Goal: Task Accomplishment & Management: Use online tool/utility

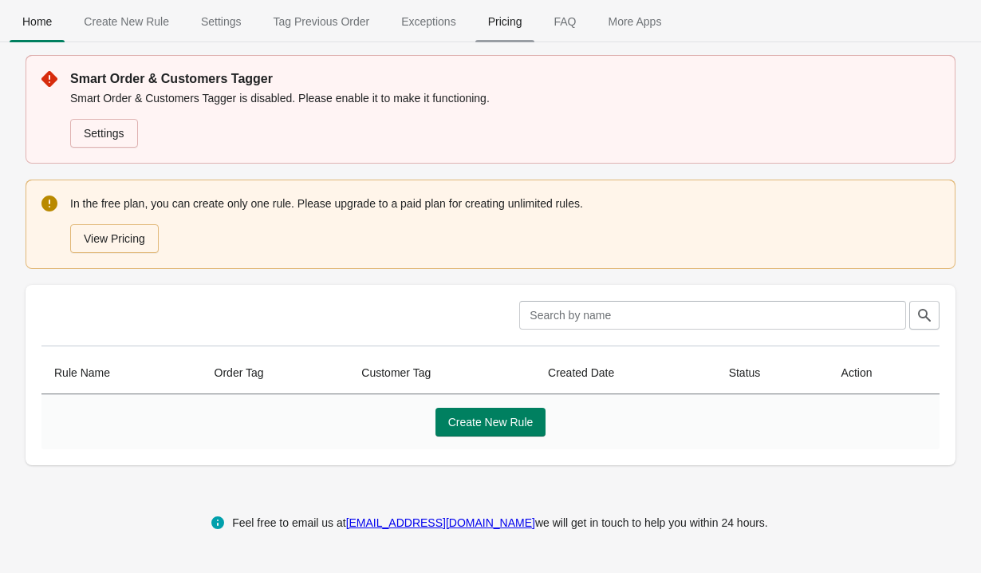
click at [518, 26] on span "Pricing" at bounding box center [506, 21] width 60 height 29
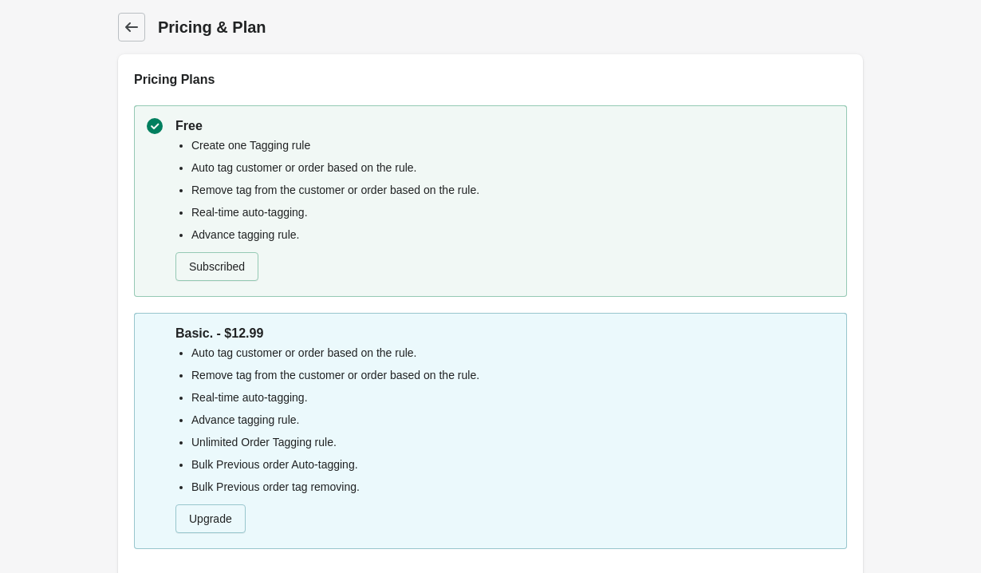
click at [131, 23] on icon at bounding box center [132, 27] width 16 height 16
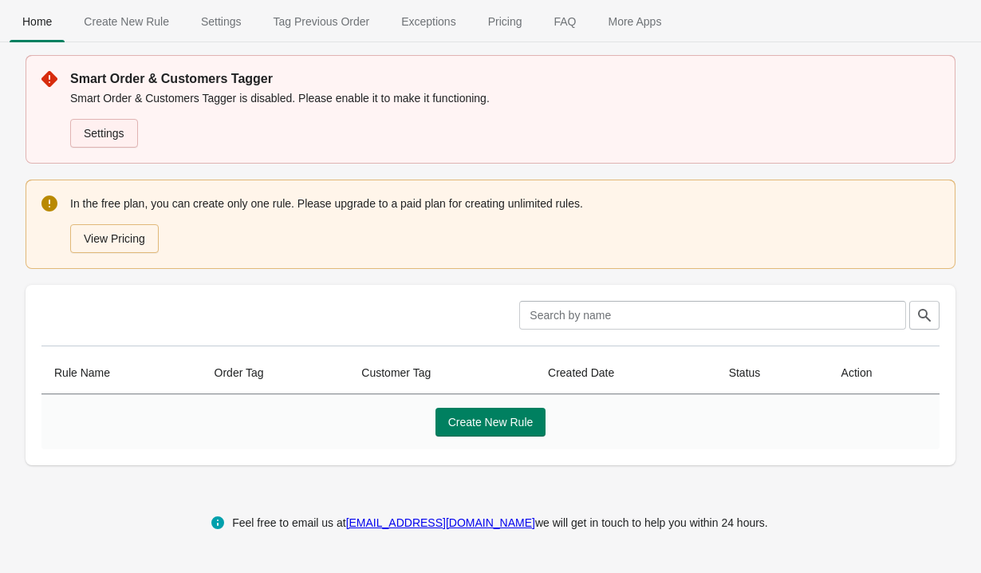
click at [106, 146] on link "Settings" at bounding box center [104, 133] width 68 height 29
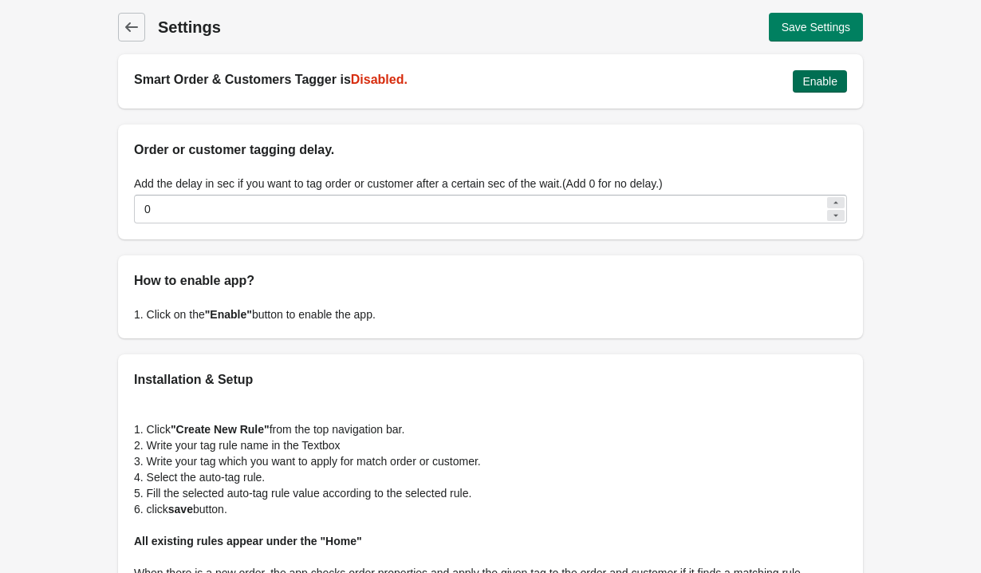
click at [807, 79] on span "Enable" at bounding box center [820, 81] width 35 height 13
click at [120, 37] on link "Back" at bounding box center [131, 27] width 27 height 29
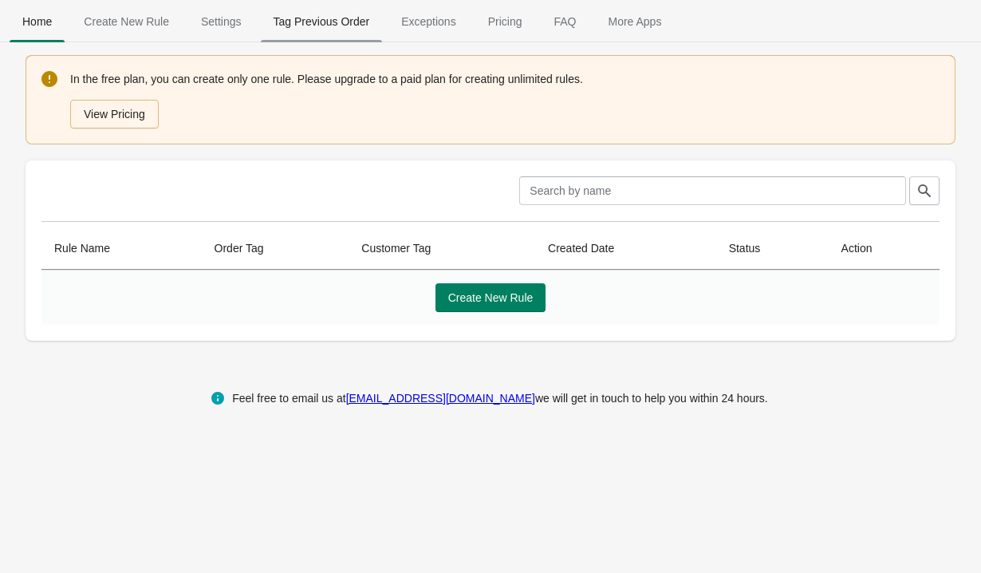
click at [326, 33] on span "Tag Previous Order" at bounding box center [322, 21] width 122 height 29
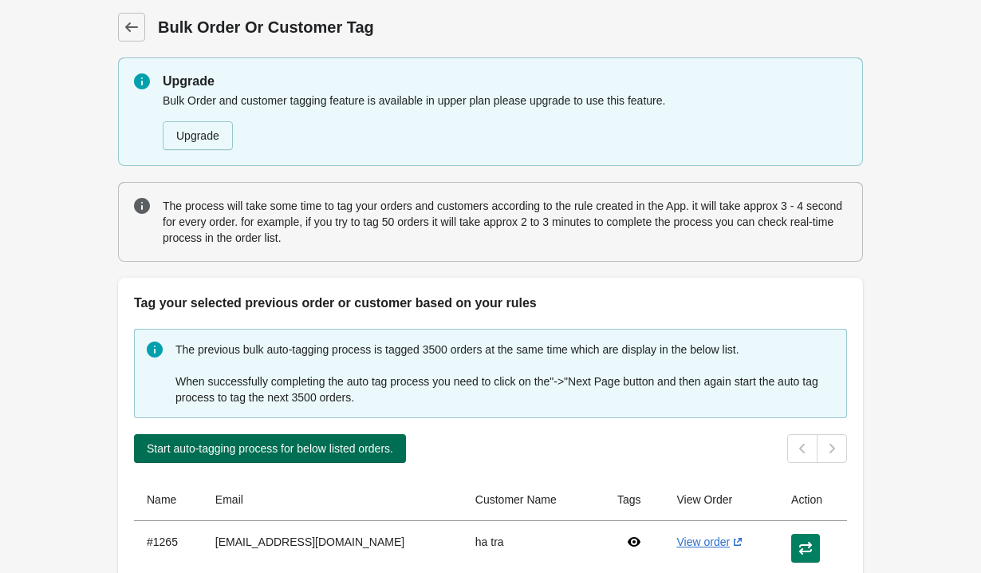
click at [226, 452] on span "Start auto-tagging process for below listed orders." at bounding box center [270, 448] width 247 height 13
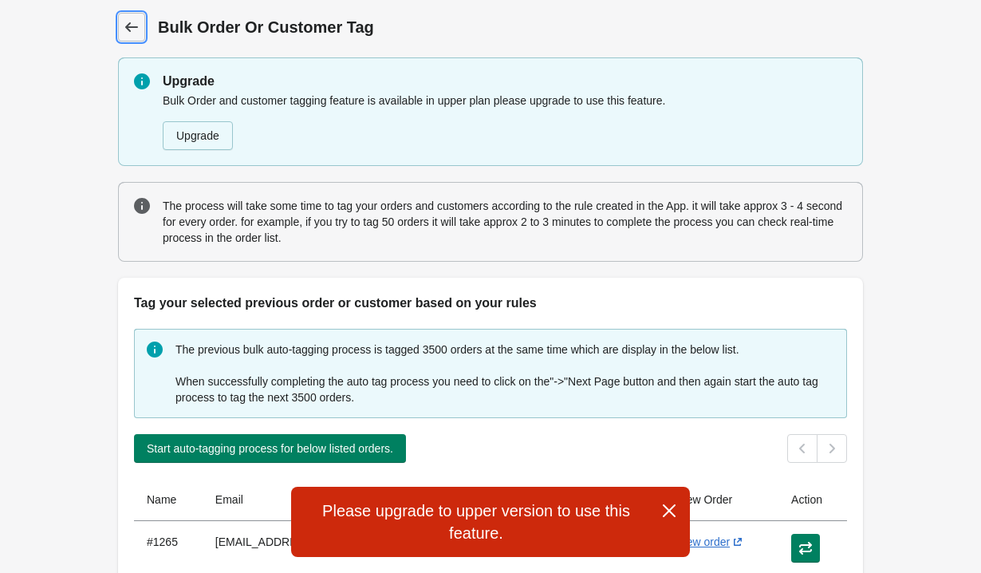
click at [134, 27] on icon at bounding box center [131, 27] width 13 height 10
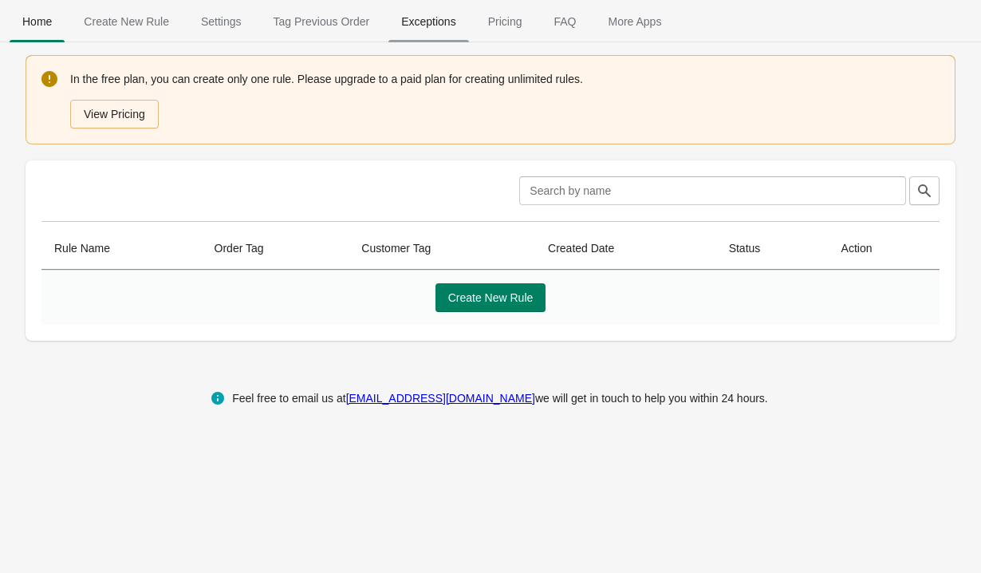
click at [453, 30] on span "Exceptions" at bounding box center [429, 21] width 80 height 29
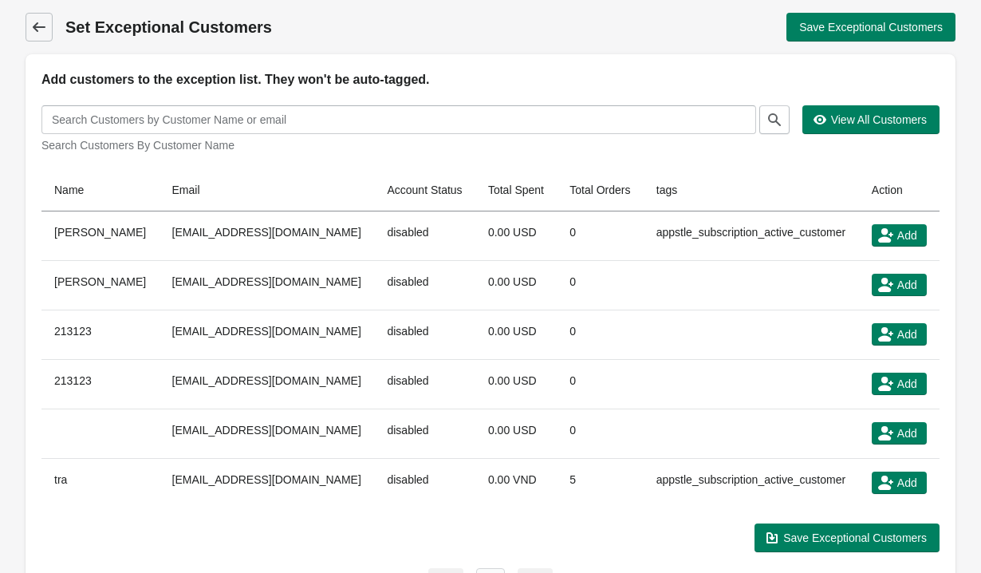
click at [32, 22] on icon at bounding box center [39, 27] width 16 height 16
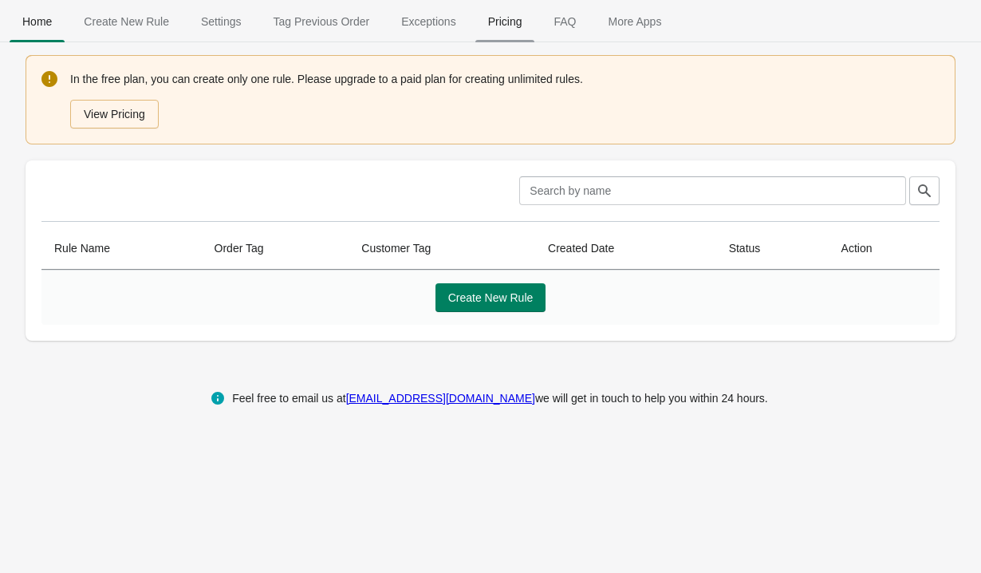
click at [508, 15] on span "Pricing" at bounding box center [506, 21] width 60 height 29
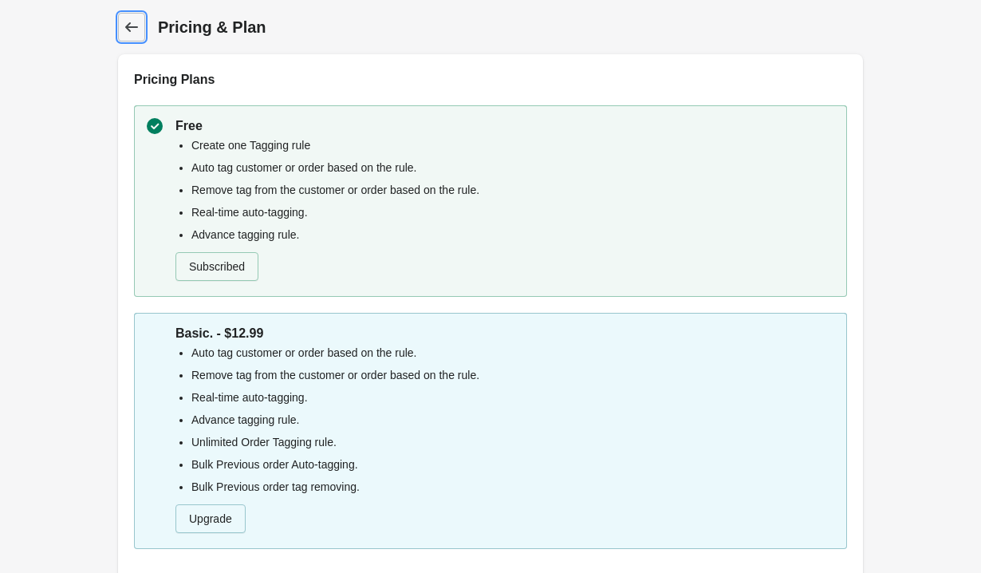
click at [127, 22] on icon at bounding box center [132, 27] width 16 height 16
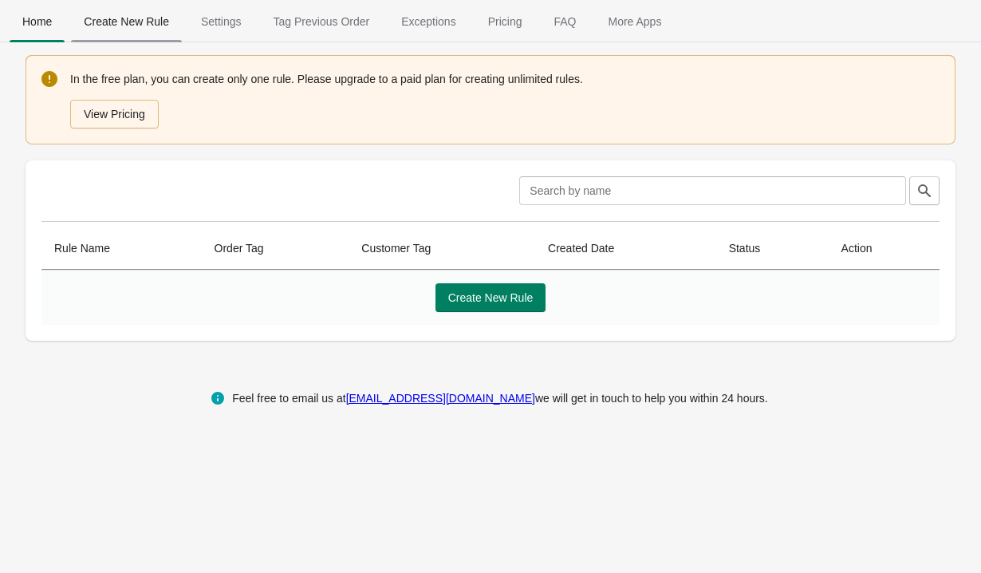
click at [156, 24] on span "Create New Rule" at bounding box center [126, 21] width 111 height 29
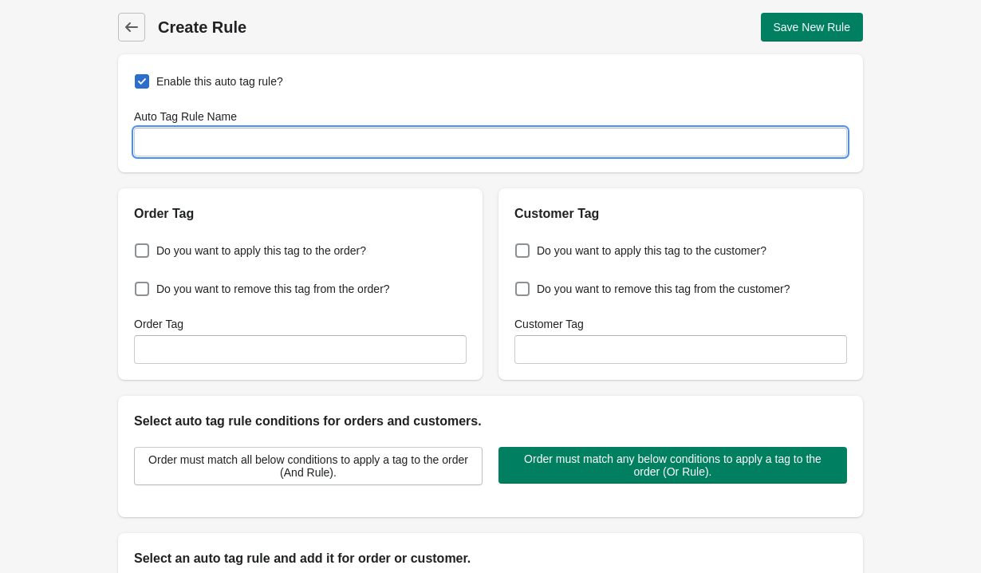
click at [236, 147] on input "Auto Tag Rule Name" at bounding box center [490, 142] width 713 height 29
type input "test"
click at [254, 258] on span "Do you want to apply this tag to the order?" at bounding box center [261, 251] width 210 height 16
click at [139, 247] on input "Do you want to apply this tag to the order?" at bounding box center [138, 246] width 1 height 1
checkbox input "true"
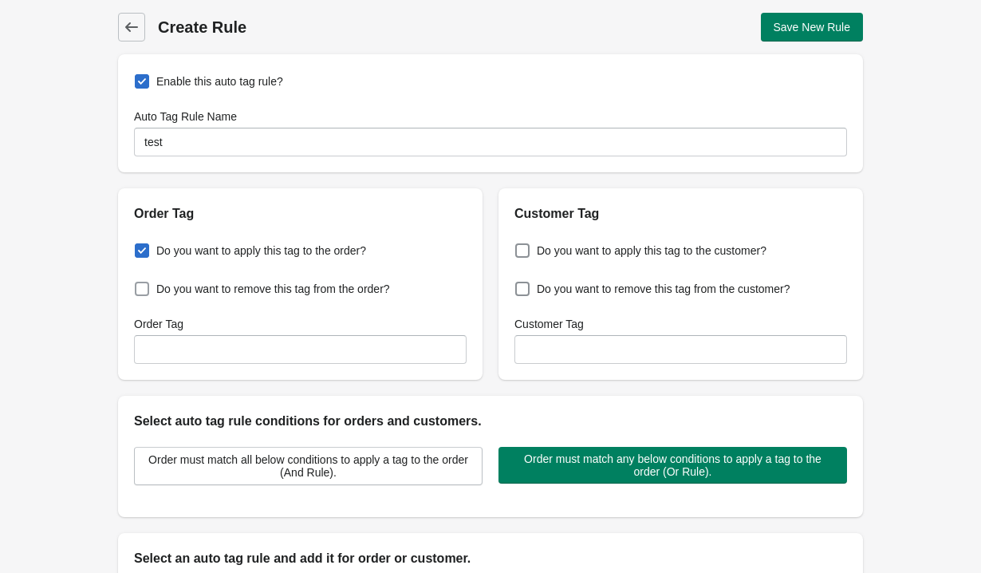
click at [256, 294] on span "Do you want to remove this tag from the order?" at bounding box center [273, 289] width 234 height 16
click at [139, 285] on input "Do you want to remove this tag from the order?" at bounding box center [138, 284] width 1 height 1
checkbox input "true"
checkbox input "false"
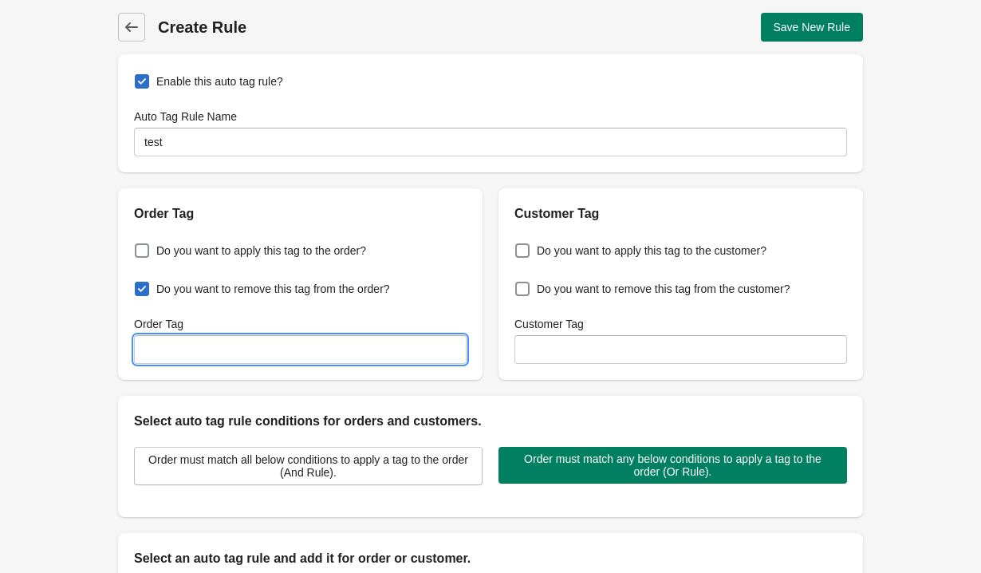
click at [212, 350] on input "Order Tag" at bounding box center [300, 349] width 333 height 29
click at [215, 357] on input "Order Tag" at bounding box center [300, 349] width 333 height 29
type input "abc"
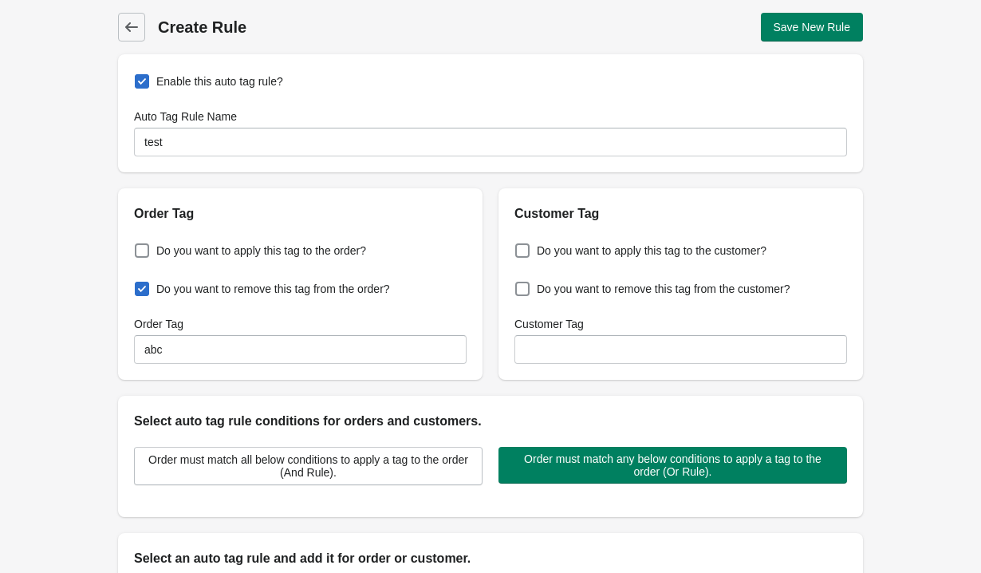
click at [394, 205] on h2 "Order Tag" at bounding box center [300, 213] width 333 height 19
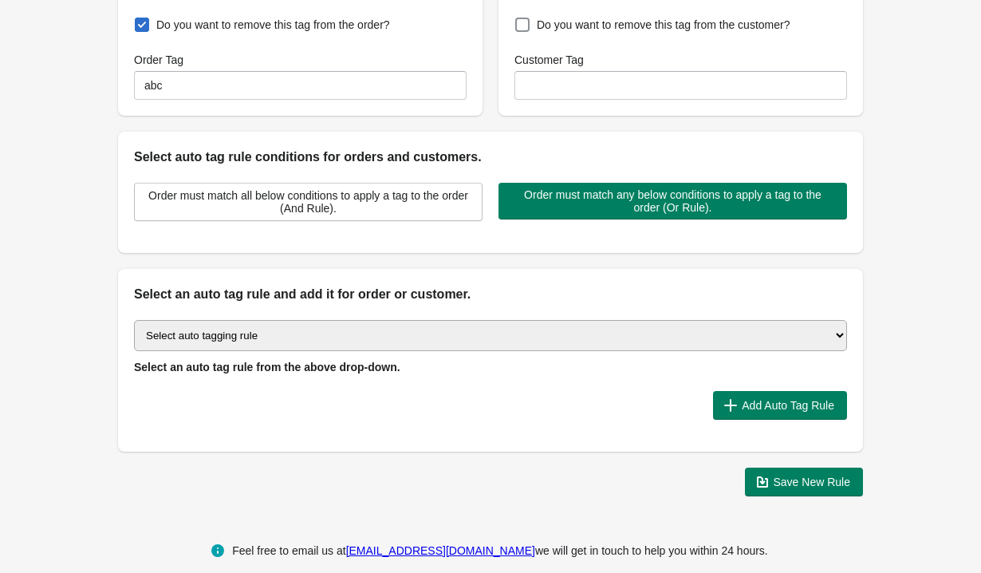
scroll to position [268, 0]
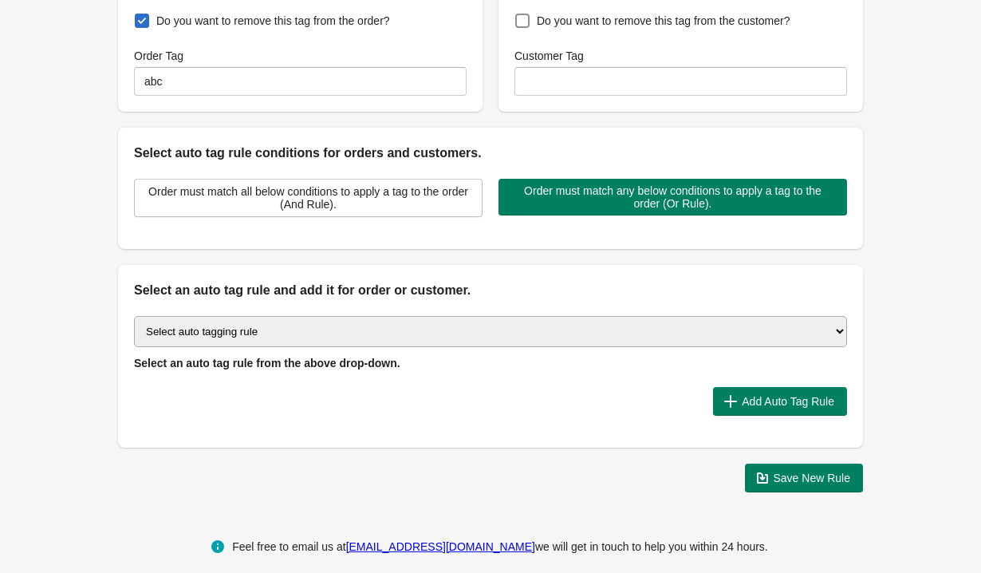
click at [394, 205] on span "Order must match all below conditions to apply a tag to the order (And Rule)." at bounding box center [309, 198] width 322 height 26
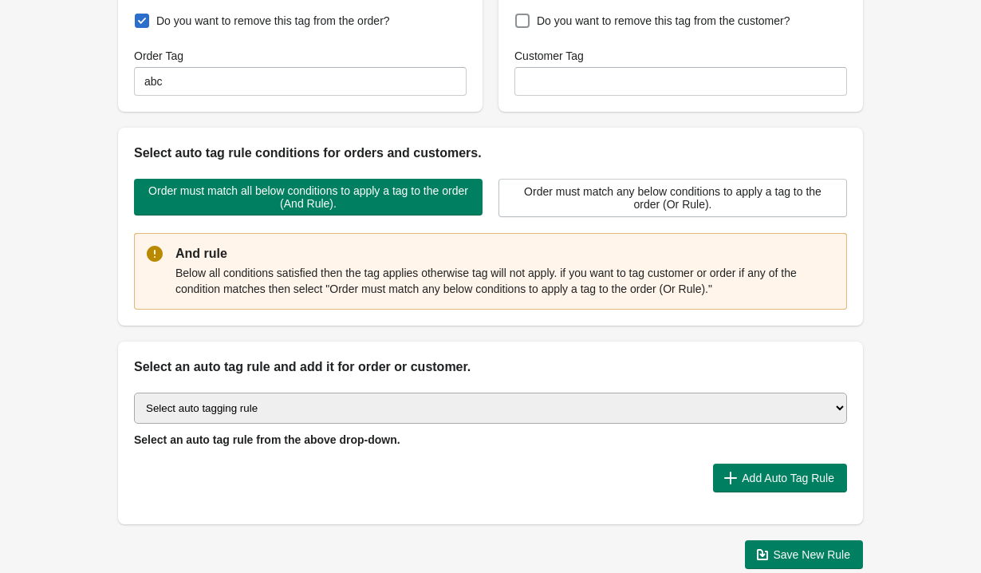
scroll to position [360, 0]
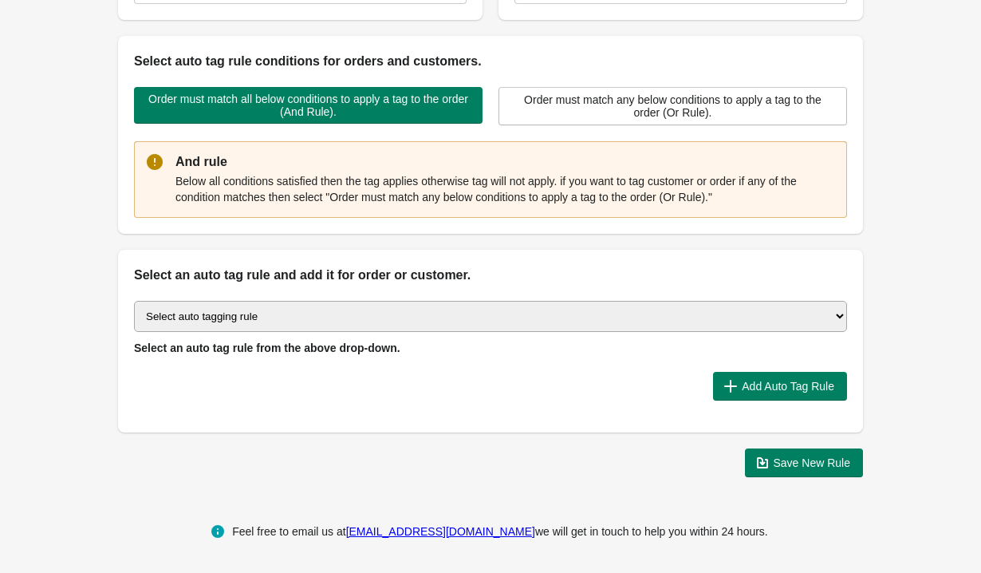
click at [316, 311] on select "Select auto tagging rule Tag by order amount Tag based on the order count (Volu…" at bounding box center [490, 316] width 713 height 31
click at [748, 395] on button "Add Auto Tag Rule" at bounding box center [780, 386] width 134 height 29
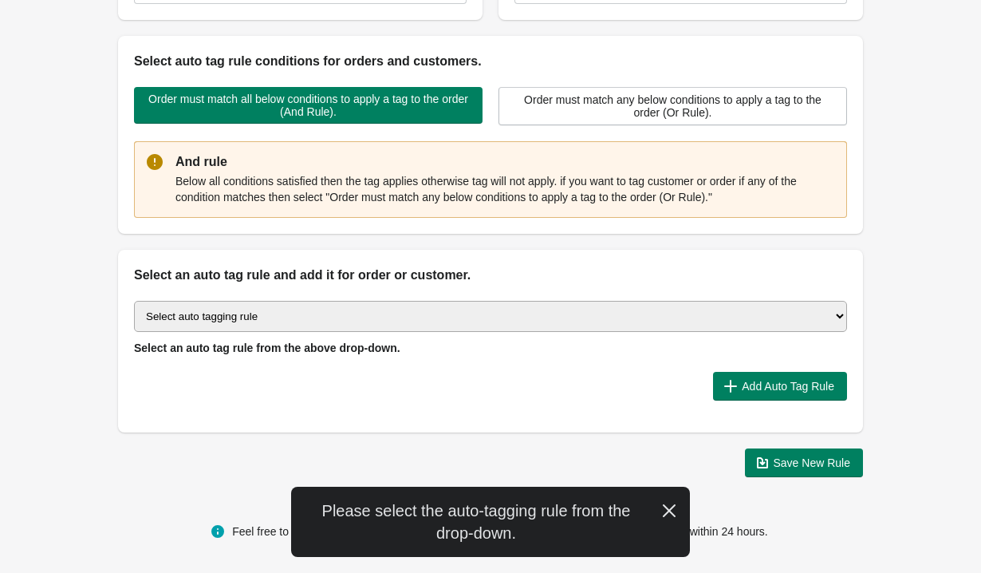
click at [651, 314] on select "Select auto tagging rule Tag by order amount Tag based on the order count (Volu…" at bounding box center [490, 316] width 713 height 31
select select "3"
click at [134, 301] on select "Select auto tagging rule Tag by order amount Tag based on the order count (Volu…" at bounding box center [490, 316] width 713 height 31
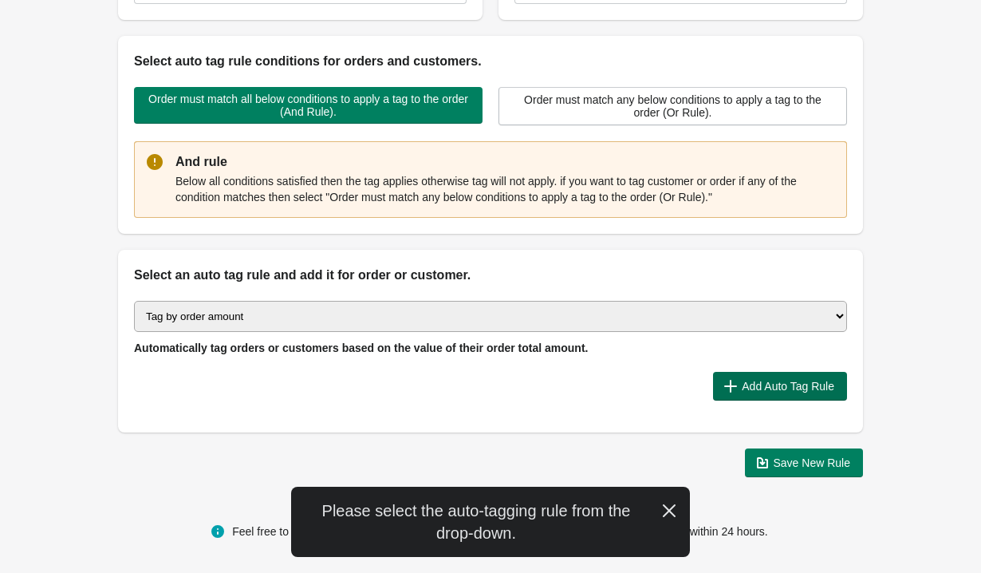
click at [762, 390] on span "Add Auto Tag Rule" at bounding box center [788, 386] width 93 height 13
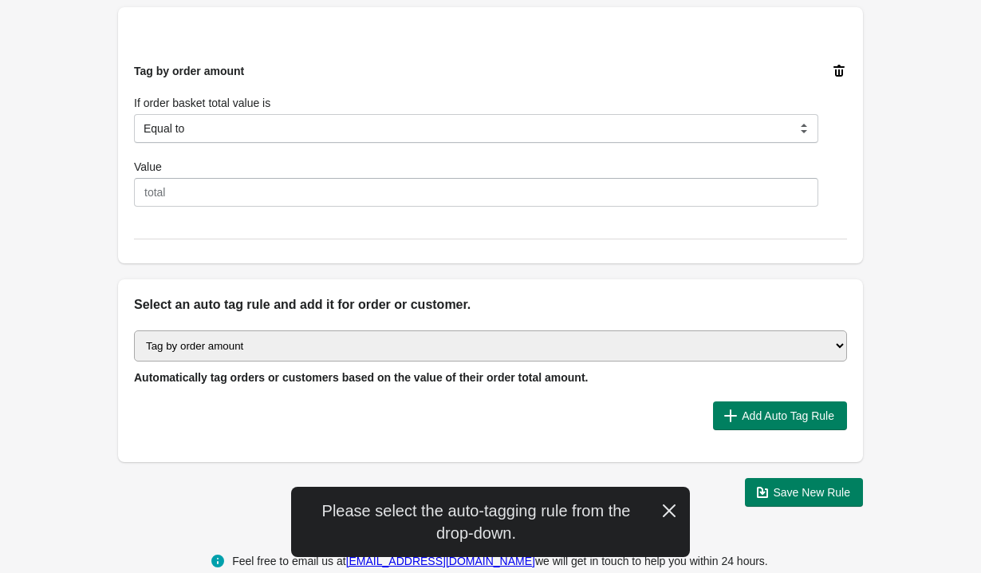
scroll to position [632, 0]
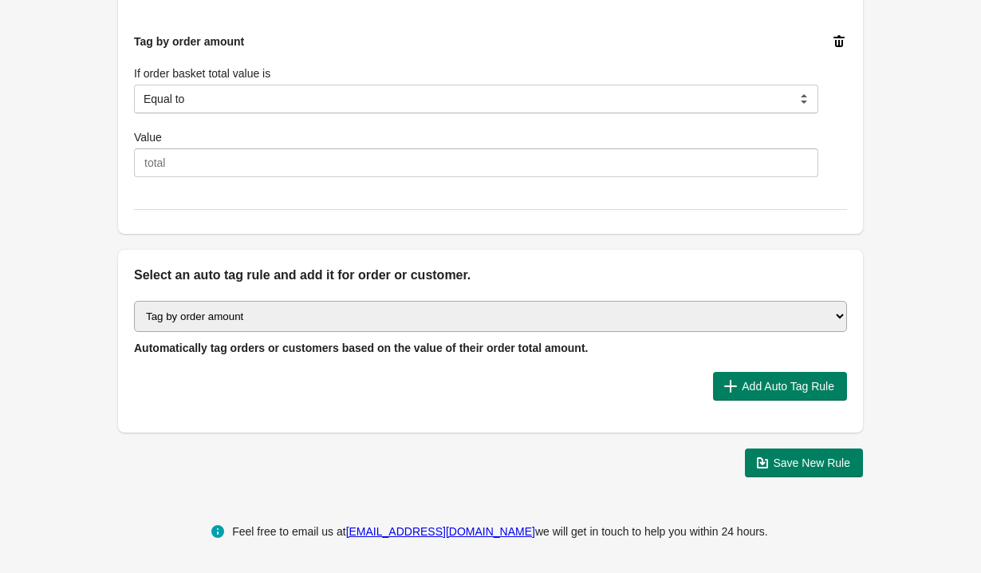
click at [214, 316] on select "Select auto tagging rule Tag by order amount Tag based on the order count (Volu…" at bounding box center [490, 316] width 713 height 31
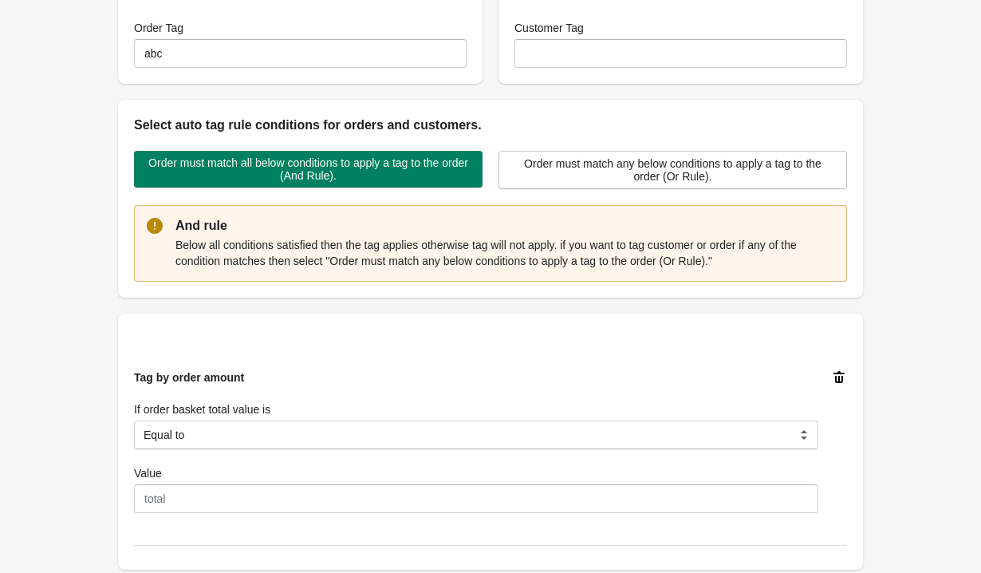
scroll to position [0, 0]
